Goal: Check status: Check status

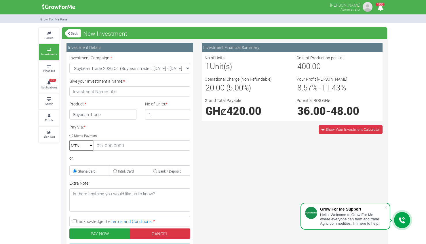
click at [50, 47] on link "Investments" at bounding box center [49, 52] width 20 height 16
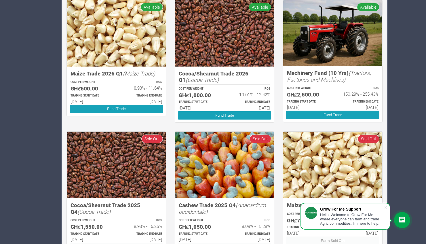
scroll to position [654, 0]
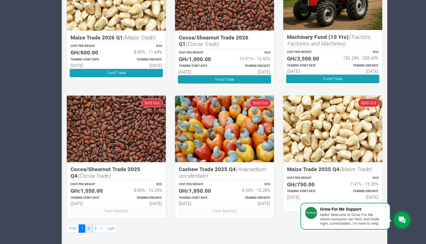
click at [88, 228] on link "2" at bounding box center [88, 228] width 7 height 8
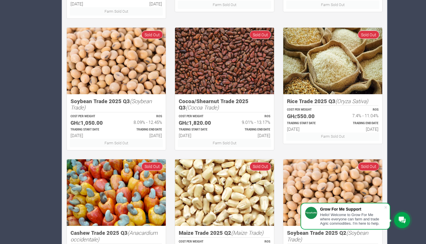
scroll to position [654, 0]
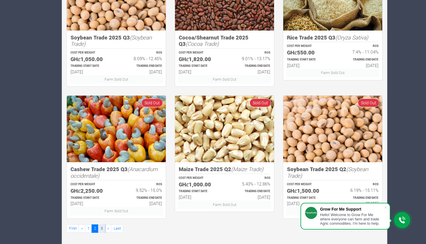
click at [101, 226] on link "3" at bounding box center [101, 228] width 7 height 8
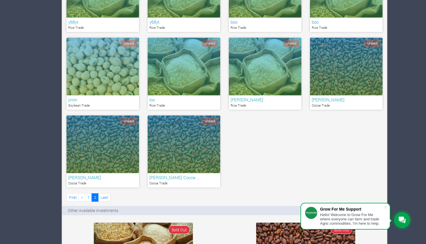
scroll to position [391, 0]
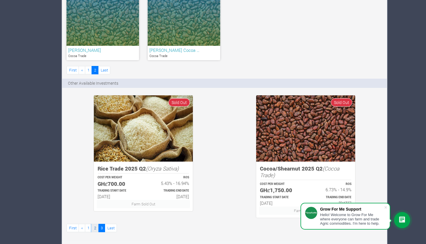
click at [94, 227] on link "2" at bounding box center [95, 228] width 7 height 8
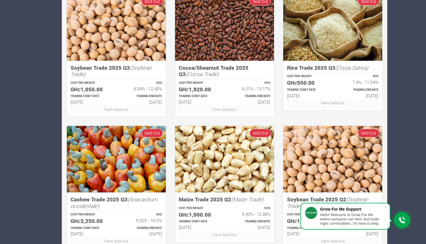
scroll to position [654, 0]
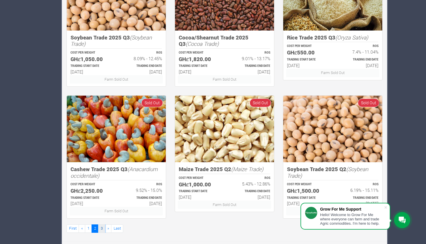
click at [103, 226] on link "3" at bounding box center [101, 228] width 7 height 8
